Goal: Transaction & Acquisition: Obtain resource

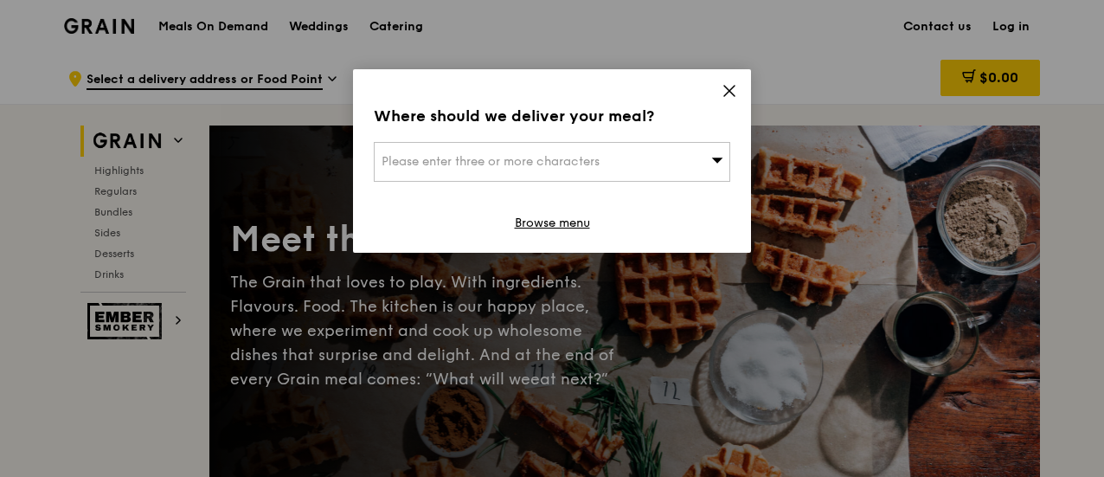
click at [727, 88] on icon at bounding box center [730, 91] width 10 height 10
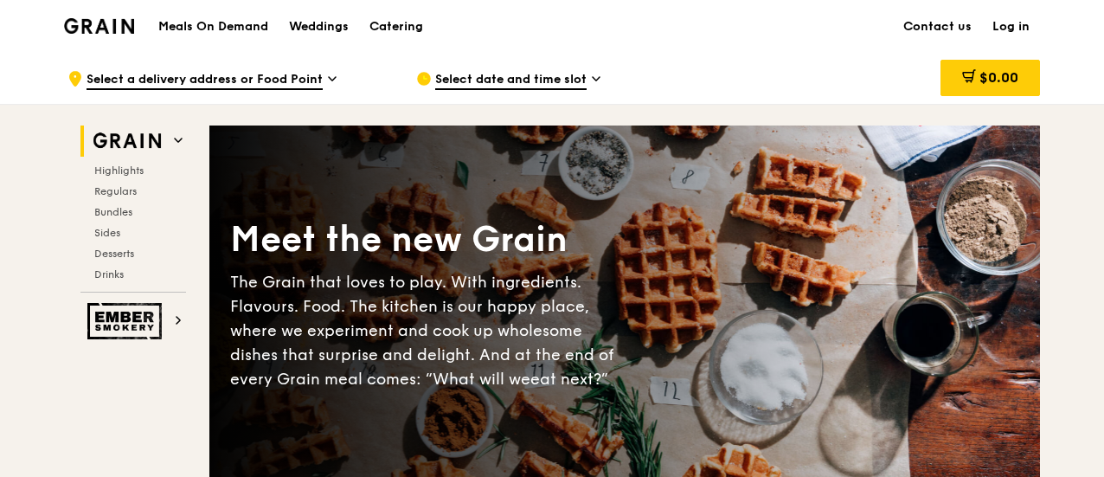
click at [198, 19] on h1 "Meals On Demand" at bounding box center [213, 26] width 110 height 17
drag, startPoint x: 223, startPoint y: 32, endPoint x: 260, endPoint y: 32, distance: 36.4
click at [230, 32] on h1 "Meals On Demand" at bounding box center [213, 26] width 110 height 17
click at [412, 29] on div "Catering" at bounding box center [397, 27] width 54 height 52
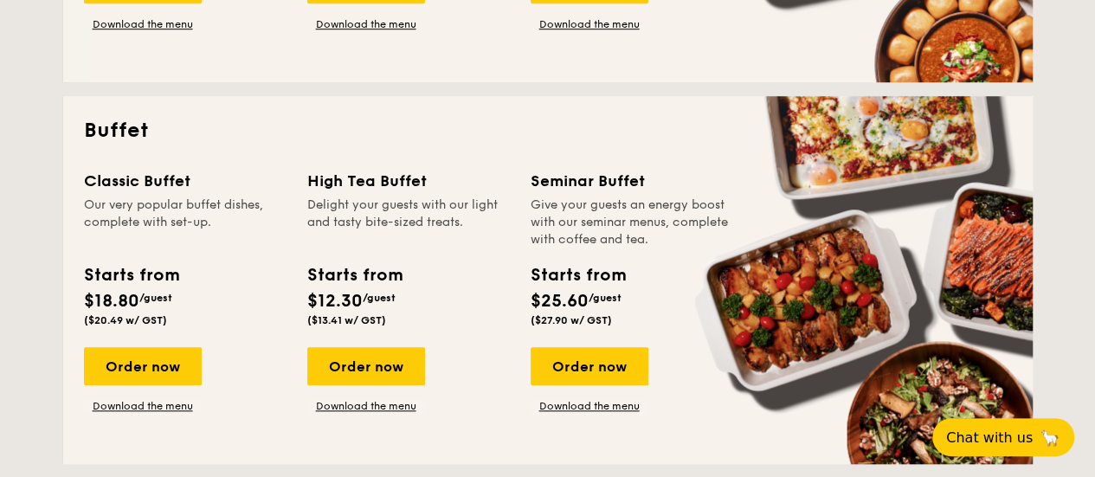
scroll to position [665, 0]
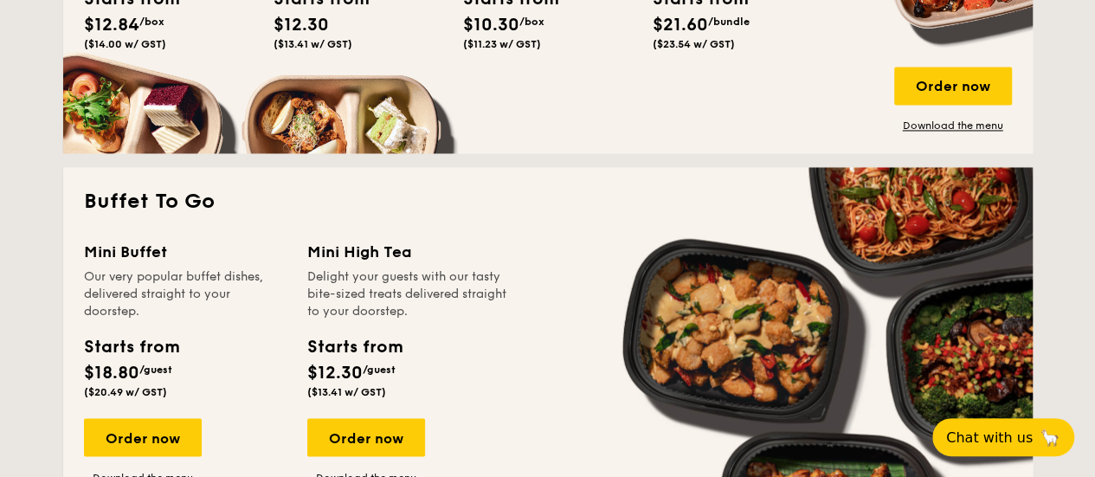
scroll to position [1388, 0]
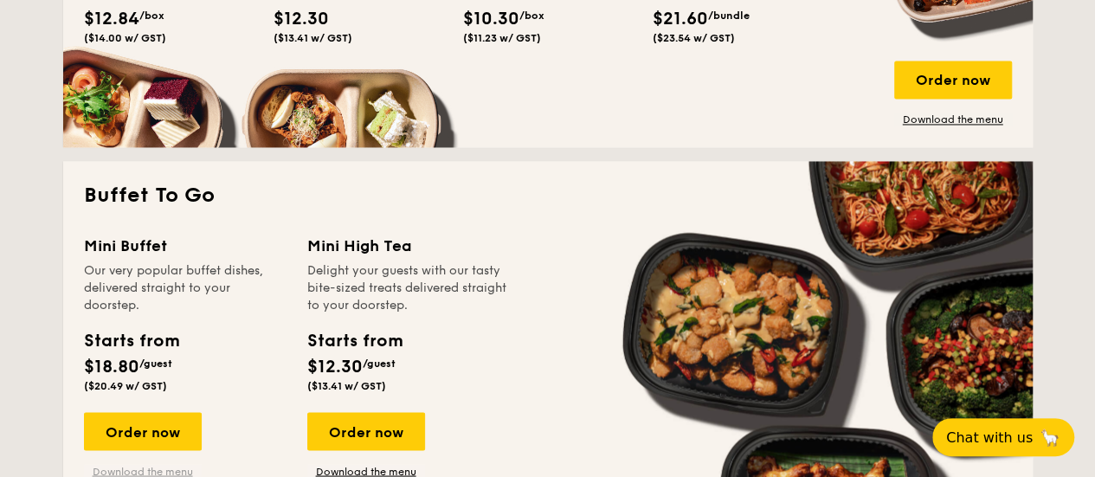
click at [121, 462] on div "Order now Download the menu" at bounding box center [143, 445] width 118 height 66
click at [123, 468] on link "Download the menu" at bounding box center [143, 471] width 118 height 14
